Goal: Check status: Check status

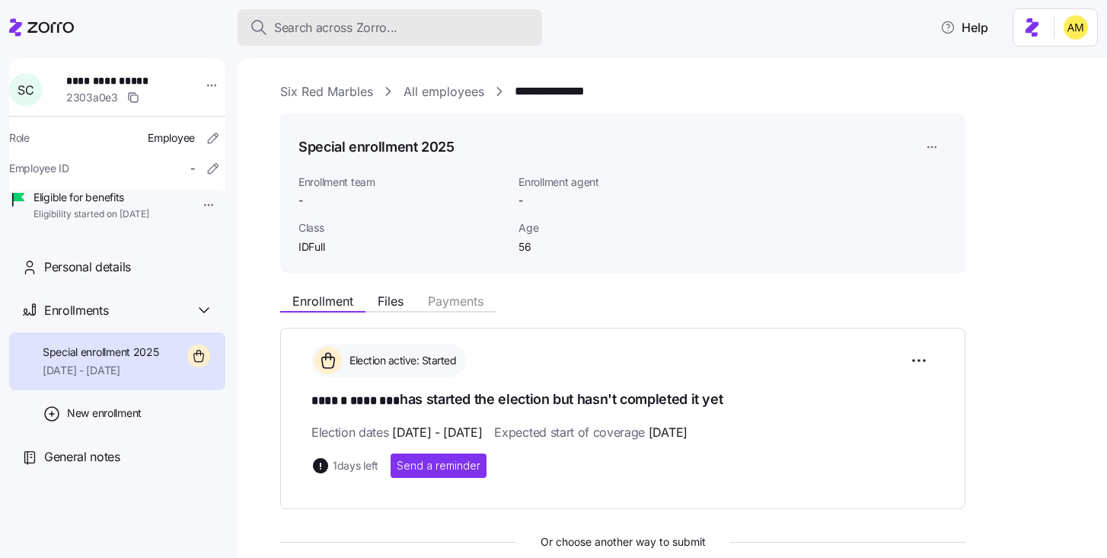
scroll to position [171, 0]
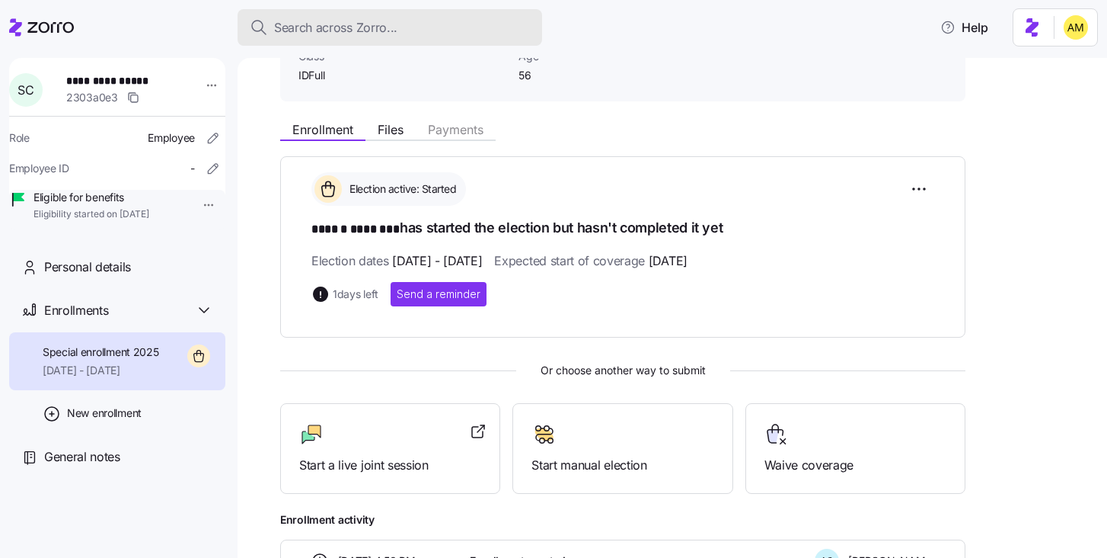
click at [331, 30] on span "Search across Zorro..." at bounding box center [335, 27] width 123 height 19
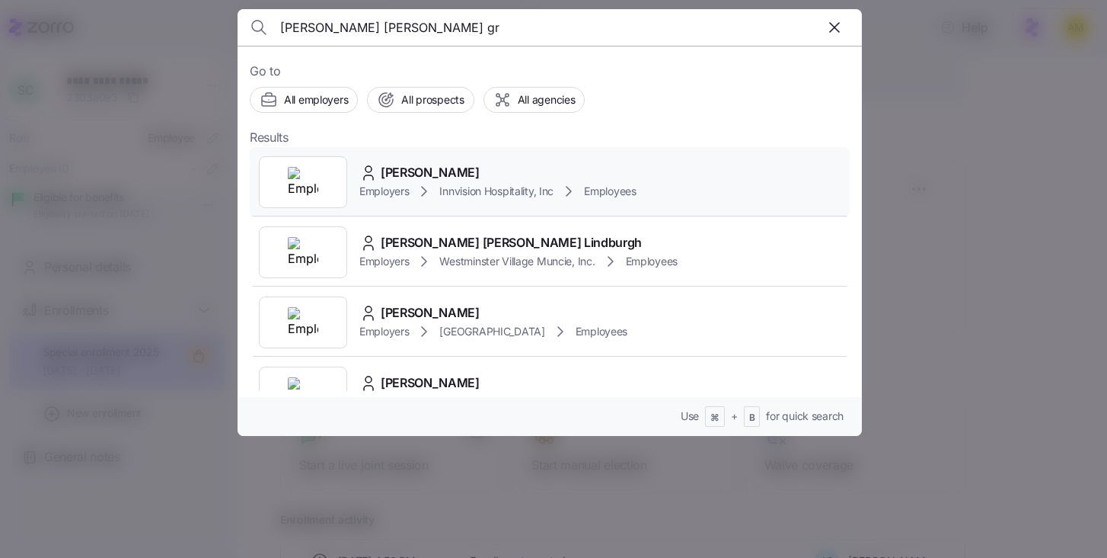
type input "[PERSON_NAME] [PERSON_NAME] gr"
click at [425, 172] on span "[PERSON_NAME]" at bounding box center [430, 172] width 99 height 19
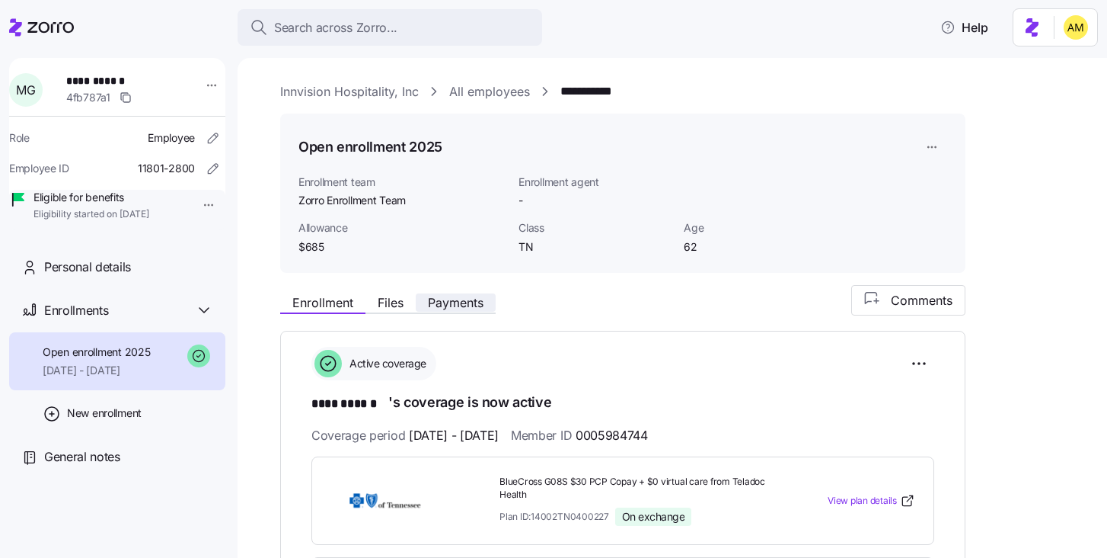
click at [451, 306] on span "Payments" at bounding box center [456, 302] width 56 height 12
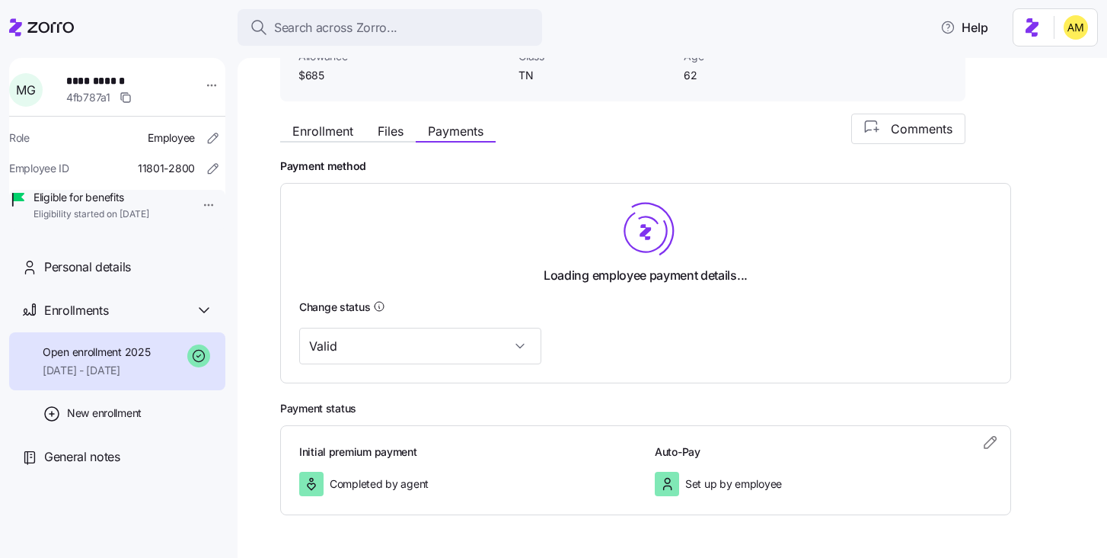
scroll to position [188, 0]
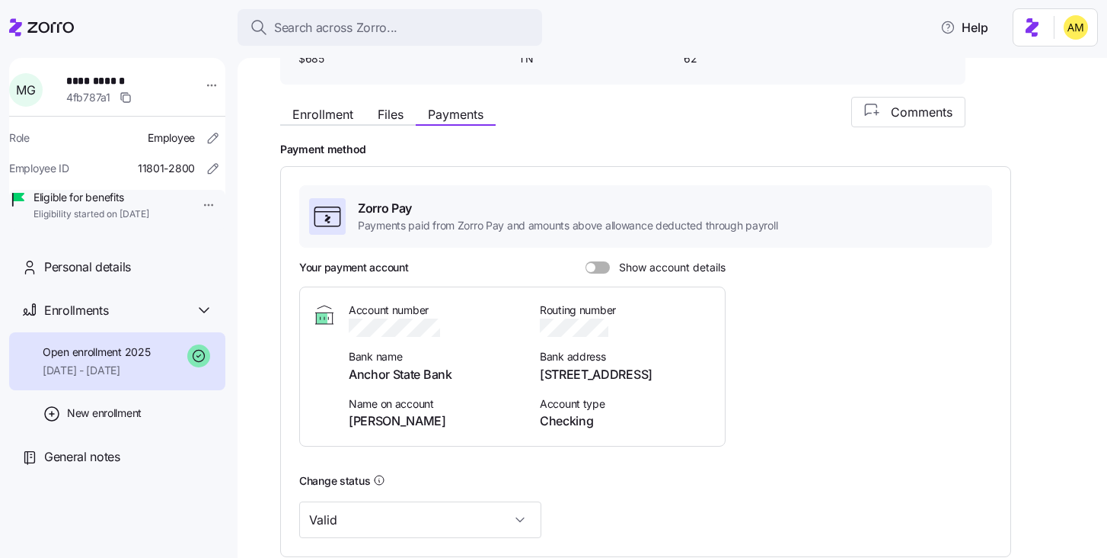
click at [597, 262] on span at bounding box center [603, 267] width 15 height 12
click at [586, 261] on input "Show account details" at bounding box center [586, 261] width 0 height 0
